Goal: Transaction & Acquisition: Purchase product/service

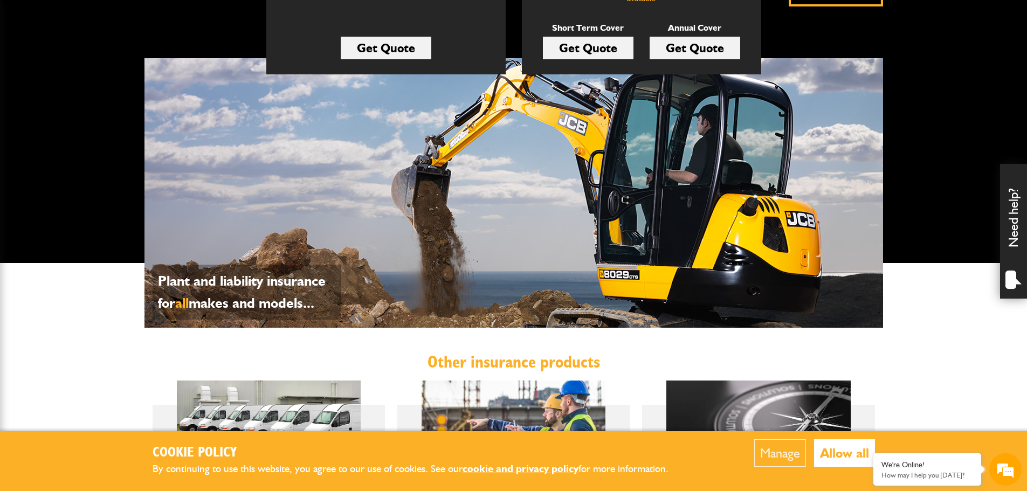
scroll to position [323, 0]
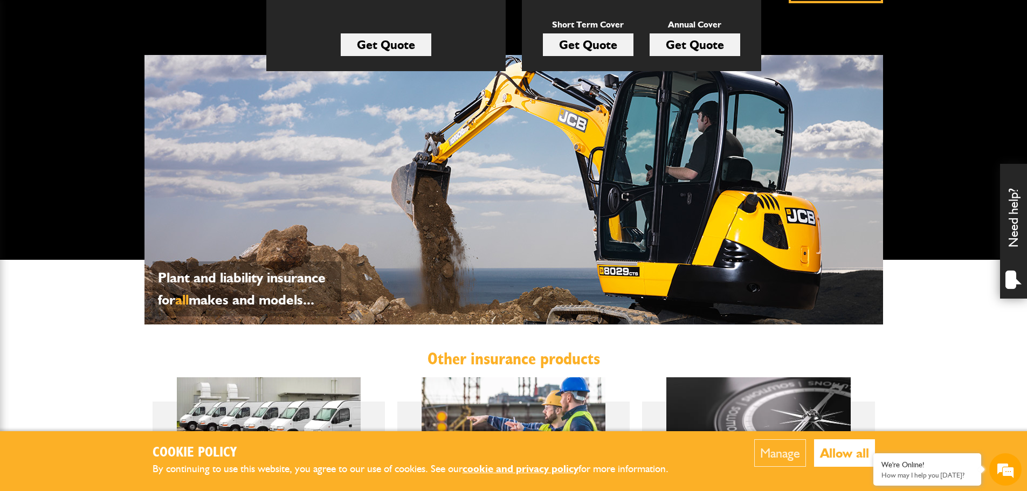
click at [580, 46] on link "Get Quote" at bounding box center [588, 44] width 91 height 23
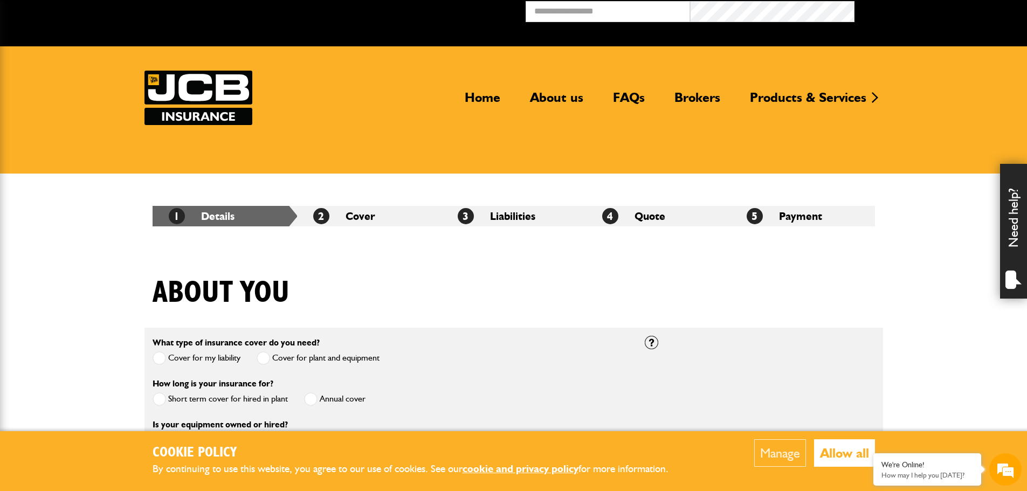
scroll to position [54, 0]
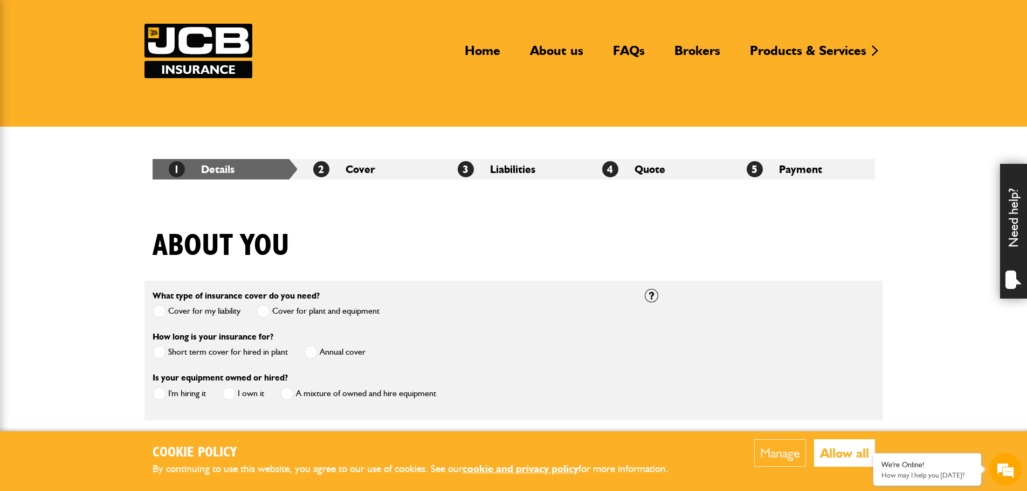
click at [157, 351] on span at bounding box center [159, 352] width 13 height 13
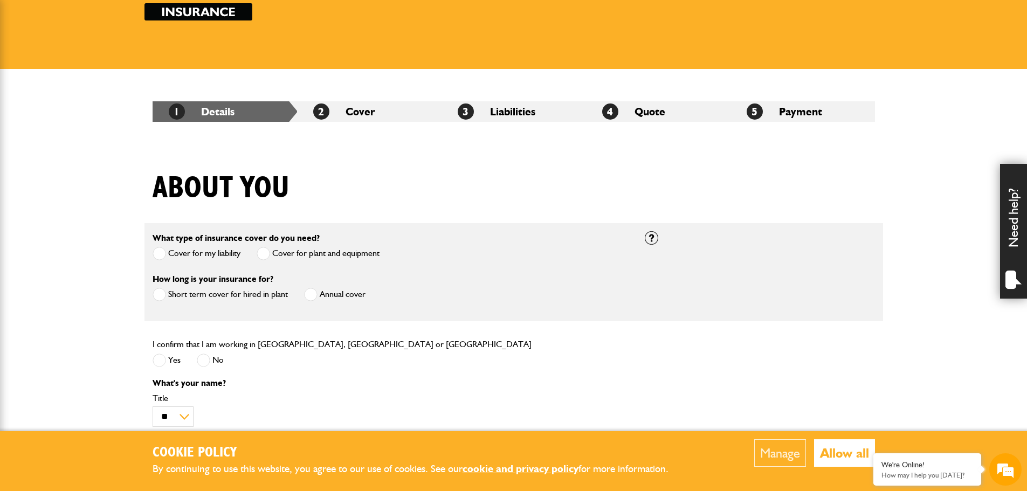
scroll to position [162, 0]
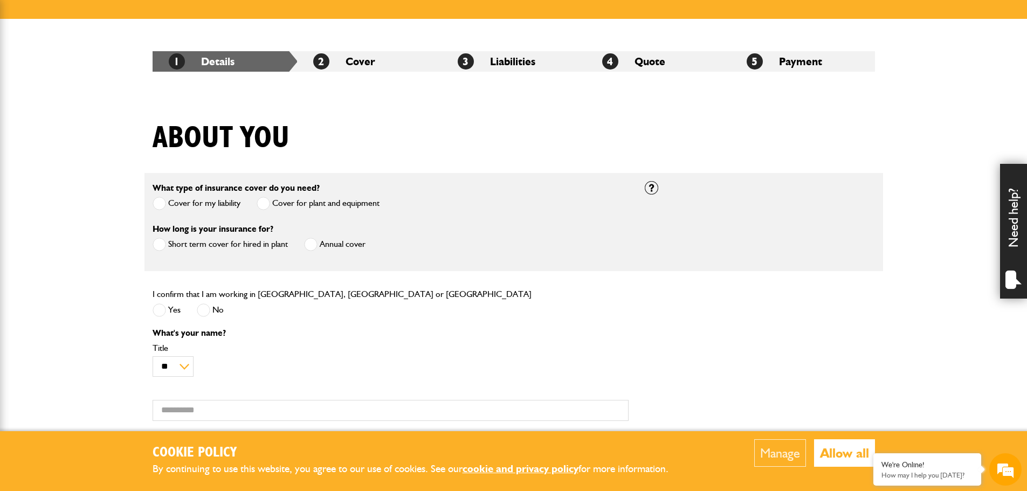
click at [155, 310] on span at bounding box center [159, 309] width 13 height 13
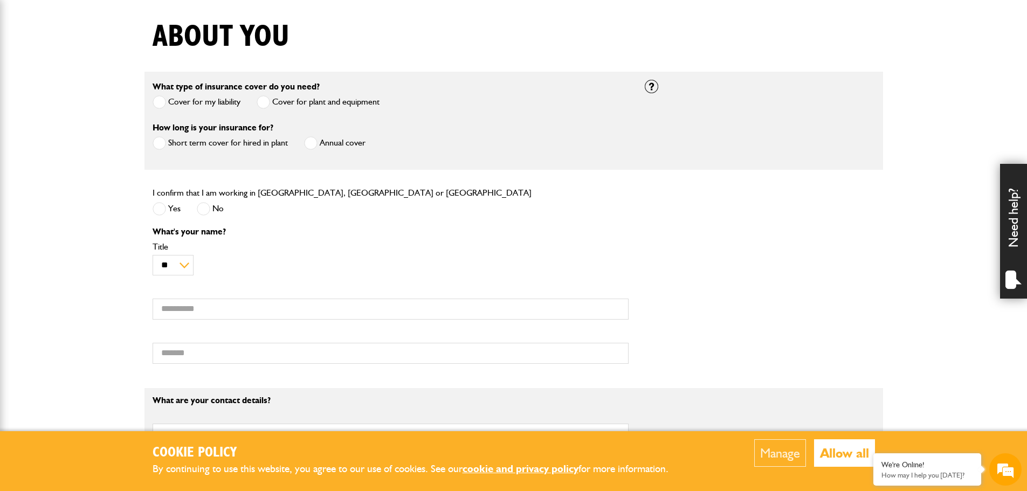
scroll to position [0, 0]
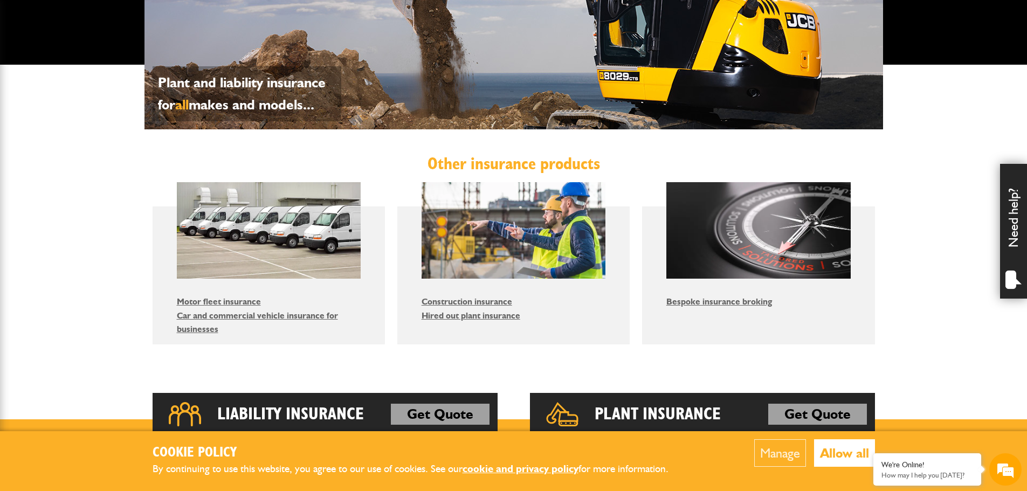
scroll to position [539, 0]
